Goal: Information Seeking & Learning: Learn about a topic

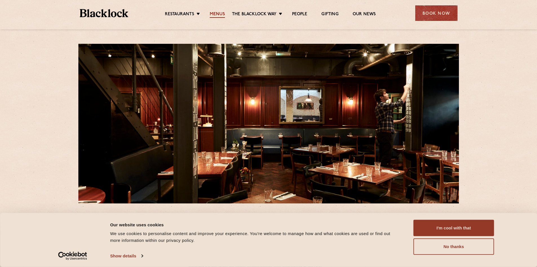
click at [212, 14] on link "Menus" at bounding box center [217, 15] width 15 height 6
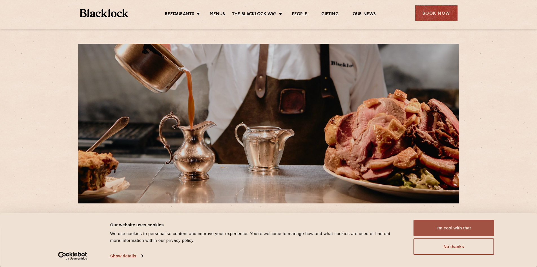
click at [430, 227] on button "I'm cool with that" at bounding box center [454, 228] width 81 height 16
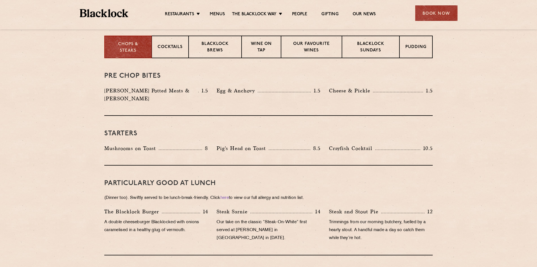
scroll to position [339, 0]
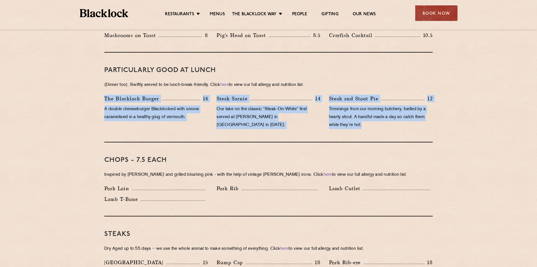
drag, startPoint x: 94, startPoint y: 83, endPoint x: 429, endPoint y: 117, distance: 336.9
click at [429, 118] on p "Trimmings from our morning butchery, fuelled by a hearty stout. A handful made …" at bounding box center [381, 117] width 104 height 24
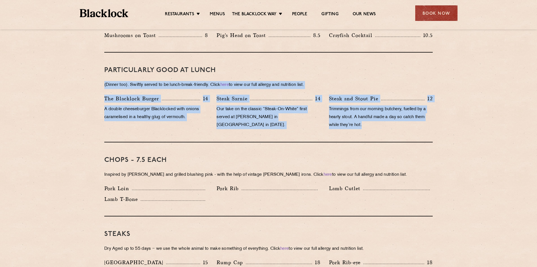
drag, startPoint x: 396, startPoint y: 117, endPoint x: 62, endPoint y: 80, distance: 335.5
click at [247, 105] on p "Our take on the classic “Steak-On-White” first served at Louis’ Lunch in New Ha…" at bounding box center [269, 117] width 104 height 24
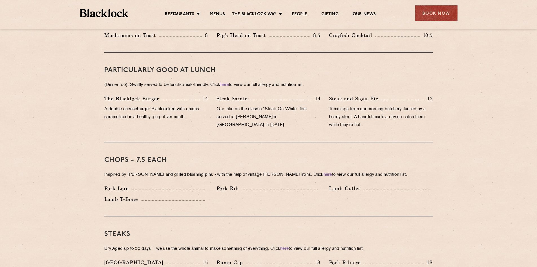
click at [232, 184] on p "Pork Rib" at bounding box center [229, 188] width 25 height 8
click at [239, 196] on div "Pork Loin Pork Rib Lamb Cutlet Lamb T-Bone" at bounding box center [268, 194] width 337 height 21
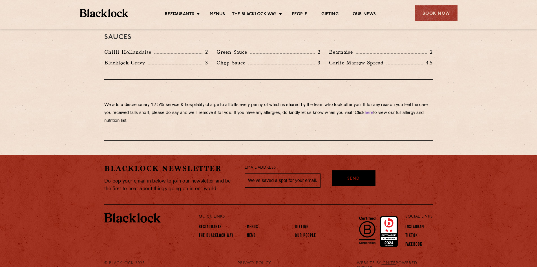
scroll to position [950, 0]
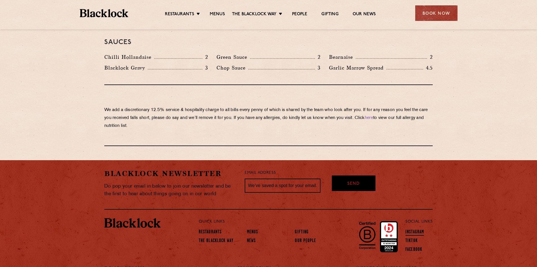
click at [411, 229] on link "Instagram" at bounding box center [415, 232] width 19 height 6
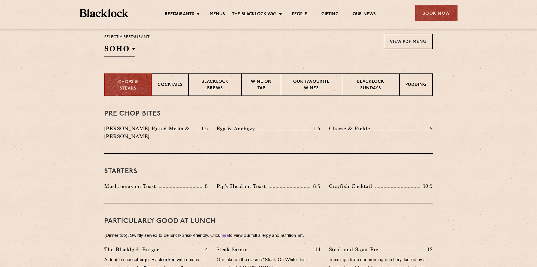
scroll to position [160, 0]
